Goal: Information Seeking & Learning: Learn about a topic

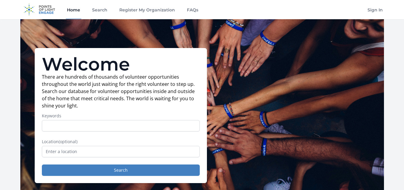
drag, startPoint x: 0, startPoint y: 0, endPoint x: 63, endPoint y: 127, distance: 141.5
click at [63, 127] on input "Keywords" at bounding box center [121, 125] width 158 height 11
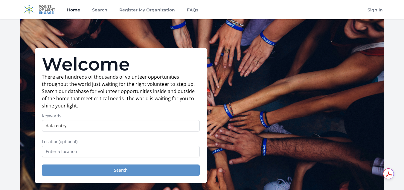
type input "data entry"
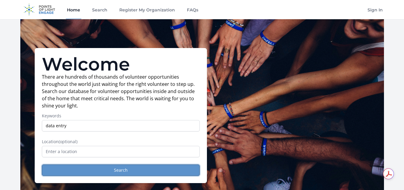
click at [150, 169] on button "Search" at bounding box center [121, 169] width 158 height 11
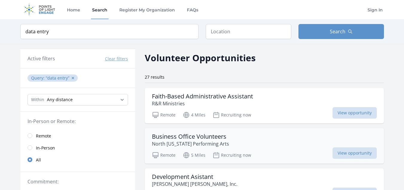
click at [207, 138] on h3 "Business Office Volunteers" at bounding box center [190, 136] width 77 height 7
click at [234, 96] on h3 "Faith-Based Administrative Assistant" at bounding box center [202, 96] width 101 height 7
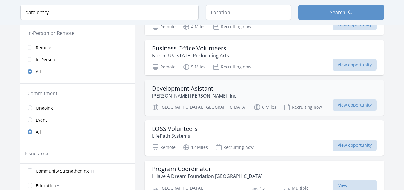
scroll to position [90, 0]
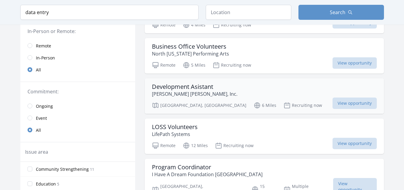
click at [201, 88] on h3 "Development Asistant" at bounding box center [195, 86] width 86 height 7
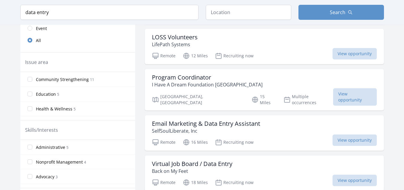
scroll to position [180, 0]
click at [232, 119] on h3 "Email Marketing & Data Entry Assistant" at bounding box center [206, 122] width 108 height 7
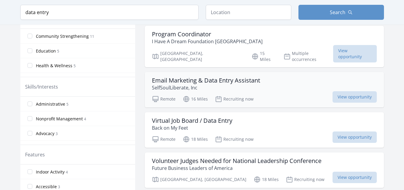
scroll to position [240, 0]
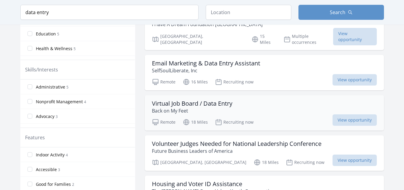
click at [198, 100] on h3 "Virtual Job Board / Data Entry" at bounding box center [192, 103] width 81 height 7
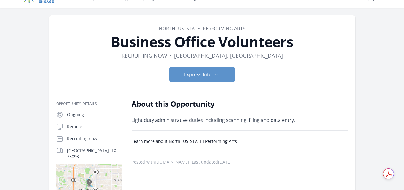
scroll to position [30, 0]
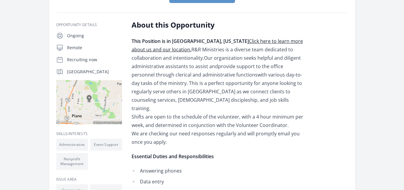
scroll to position [120, 0]
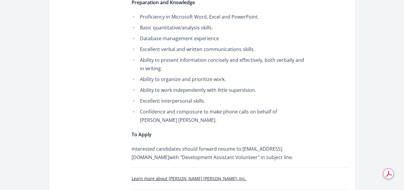
scroll to position [419, 0]
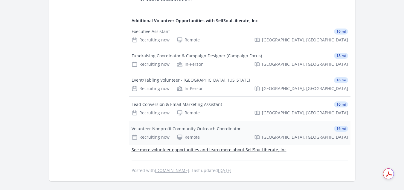
scroll to position [599, 0]
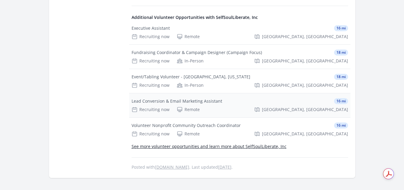
click at [214, 103] on div "Lead Conversion & Email Marketing Assistant" at bounding box center [177, 101] width 91 height 6
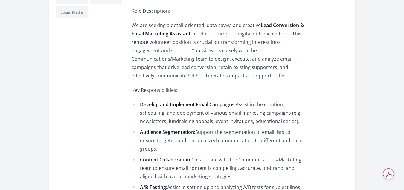
scroll to position [269, 0]
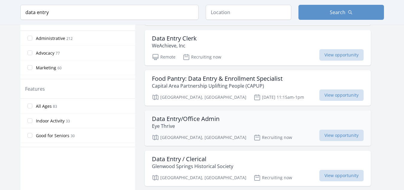
scroll to position [240, 0]
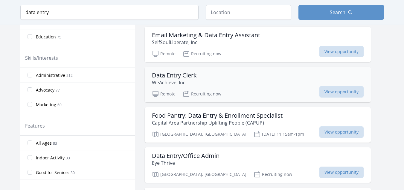
click at [193, 75] on h3 "Data Entry Clerk" at bounding box center [174, 75] width 45 height 7
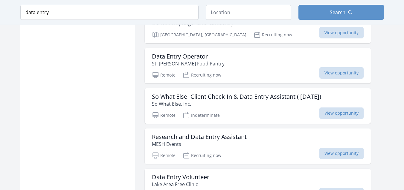
scroll to position [419, 0]
click at [197, 57] on h3 "Data Entry Operator" at bounding box center [188, 55] width 73 height 7
click at [240, 95] on h3 "So What Else -Client Check-In & Data Entry Assistant ( [DATE])" at bounding box center [236, 96] width 169 height 7
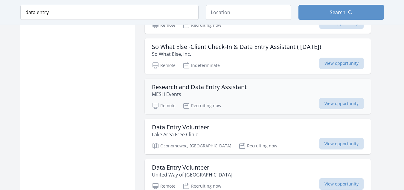
scroll to position [479, 0]
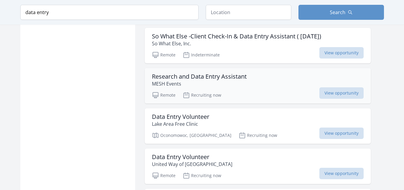
click at [234, 77] on h3 "Research and Data Entry Assistant" at bounding box center [199, 76] width 95 height 7
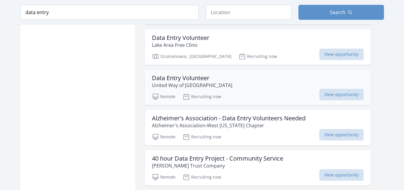
scroll to position [569, 0]
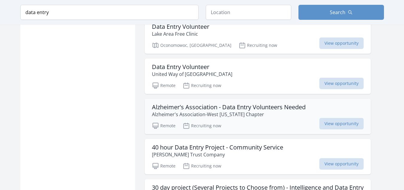
click at [249, 106] on h3 "Alzheimer's Association - Data Entry Volunteers Needed" at bounding box center [229, 106] width 154 height 7
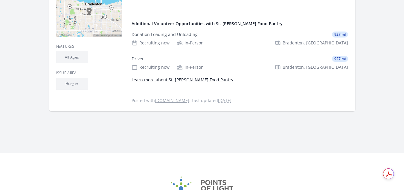
scroll to position [180, 0]
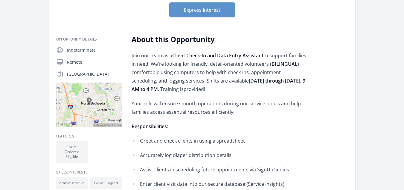
scroll to position [120, 0]
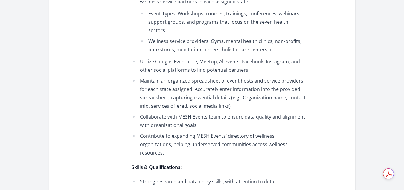
scroll to position [389, 0]
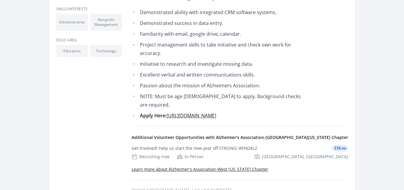
scroll to position [240, 0]
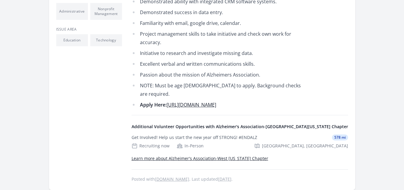
click at [216, 105] on link "[URL][DOMAIN_NAME]" at bounding box center [192, 104] width 50 height 7
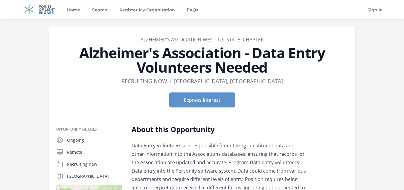
scroll to position [240, 0]
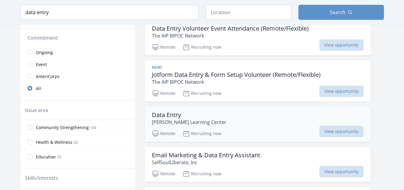
scroll to position [90, 0]
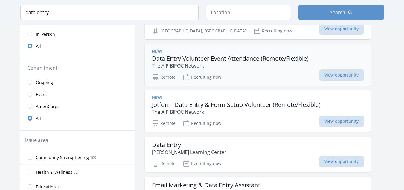
click at [247, 59] on h3 "Data Entry Volunteer Event Attendance (Remote/Flexible)" at bounding box center [230, 58] width 157 height 7
click at [240, 106] on h3 "Jotform Data Entry & Form Setup Volunteer (Remote/Flexible)" at bounding box center [236, 104] width 169 height 7
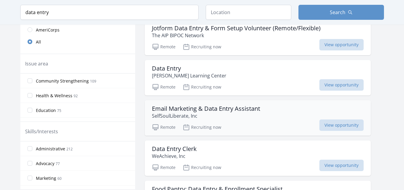
scroll to position [180, 0]
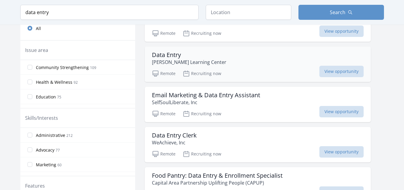
click at [178, 56] on h3 "Data Entry" at bounding box center [189, 54] width 75 height 7
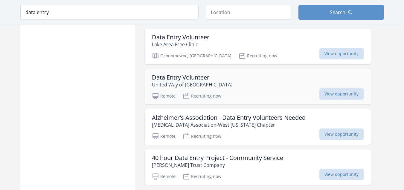
scroll to position [569, 0]
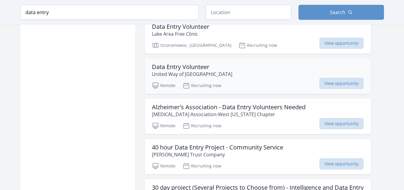
click at [199, 66] on h3 "Data Entry Volunteer" at bounding box center [192, 66] width 81 height 7
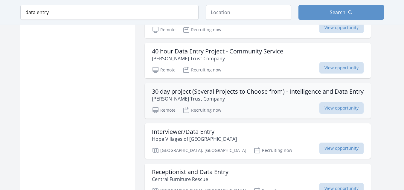
scroll to position [629, 0]
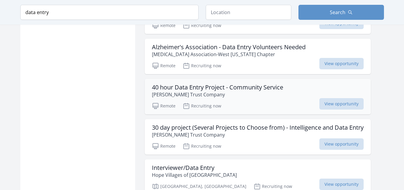
click at [249, 89] on h3 "40 hour Data Entry Project - Community Service" at bounding box center [217, 87] width 131 height 7
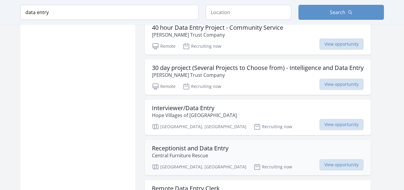
scroll to position [689, 0]
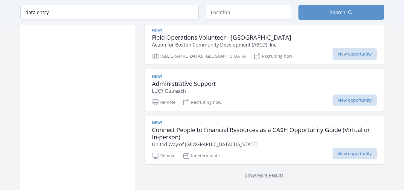
scroll to position [1587, 0]
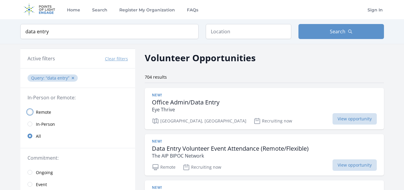
click at [30, 111] on input "radio" at bounding box center [30, 111] width 5 height 5
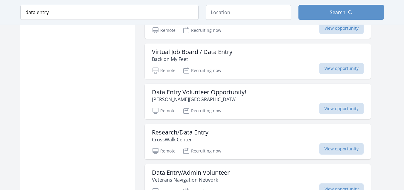
scroll to position [659, 0]
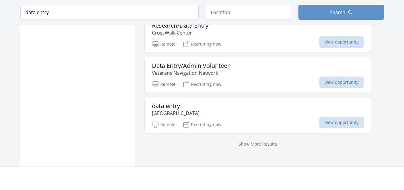
scroll to position [778, 0]
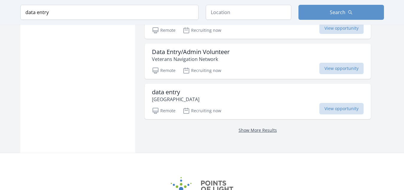
click at [264, 131] on link "Show More Results" at bounding box center [258, 130] width 38 height 6
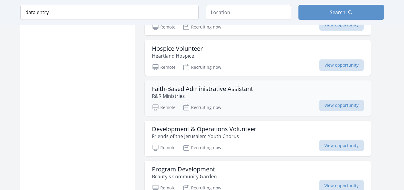
scroll to position [988, 0]
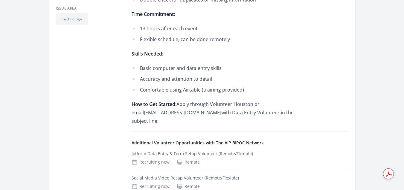
scroll to position [269, 0]
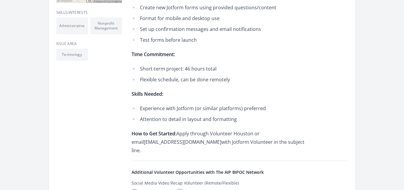
scroll to position [240, 0]
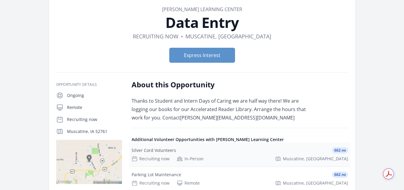
scroll to position [30, 0]
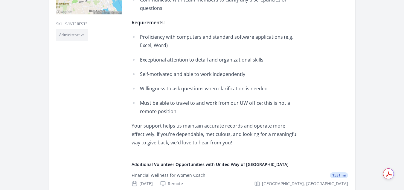
scroll to position [210, 0]
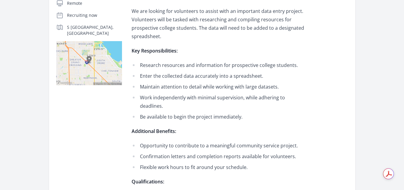
scroll to position [150, 0]
